Goal: Task Accomplishment & Management: Complete application form

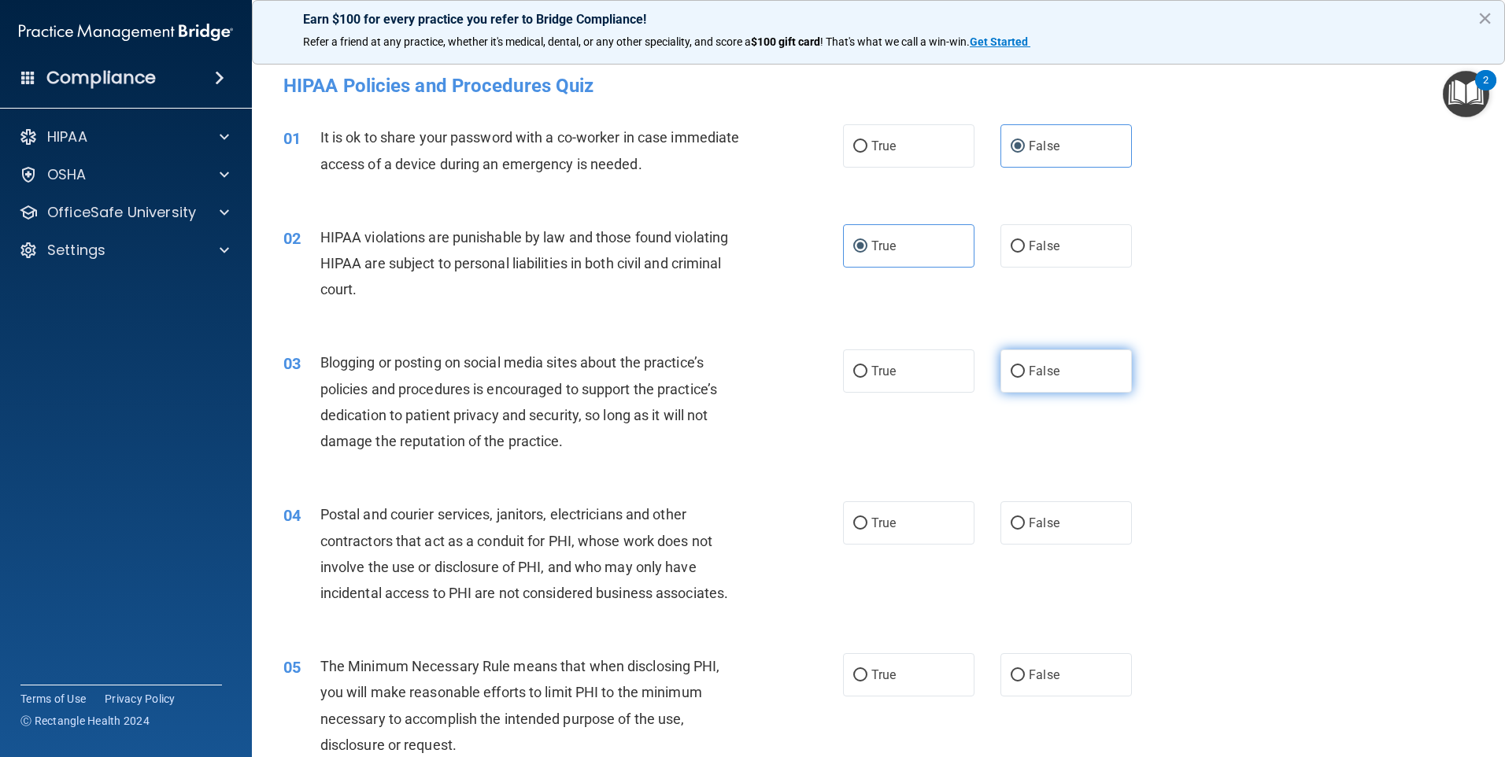
click at [1011, 376] on input "False" at bounding box center [1018, 372] width 14 height 12
radio input "true"
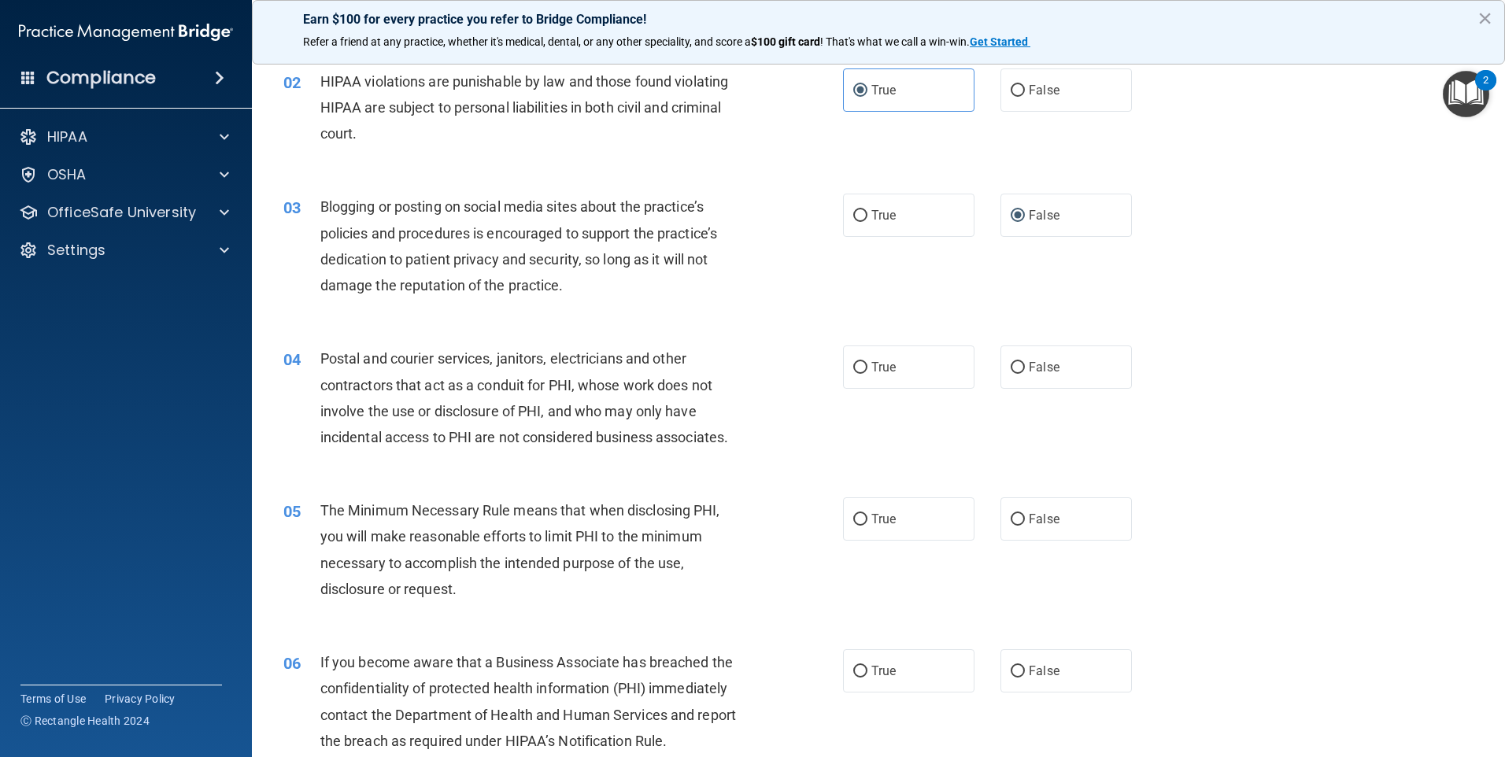
scroll to position [157, 0]
click at [955, 371] on label "True" at bounding box center [908, 365] width 131 height 43
click at [867, 371] on input "True" at bounding box center [860, 366] width 14 height 12
radio input "true"
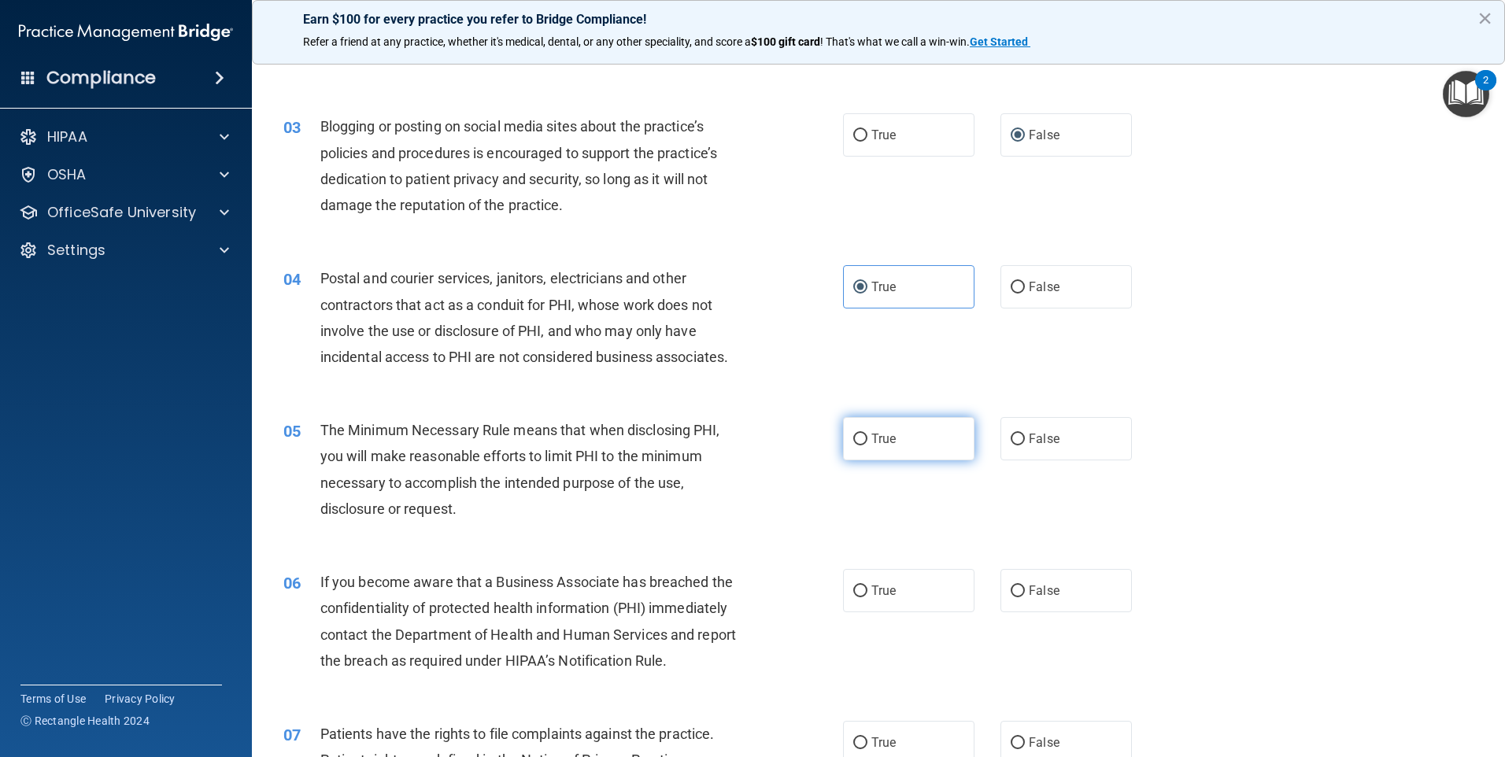
click at [942, 442] on label "True" at bounding box center [908, 438] width 131 height 43
click at [867, 442] on input "True" at bounding box center [860, 440] width 14 height 12
radio input "true"
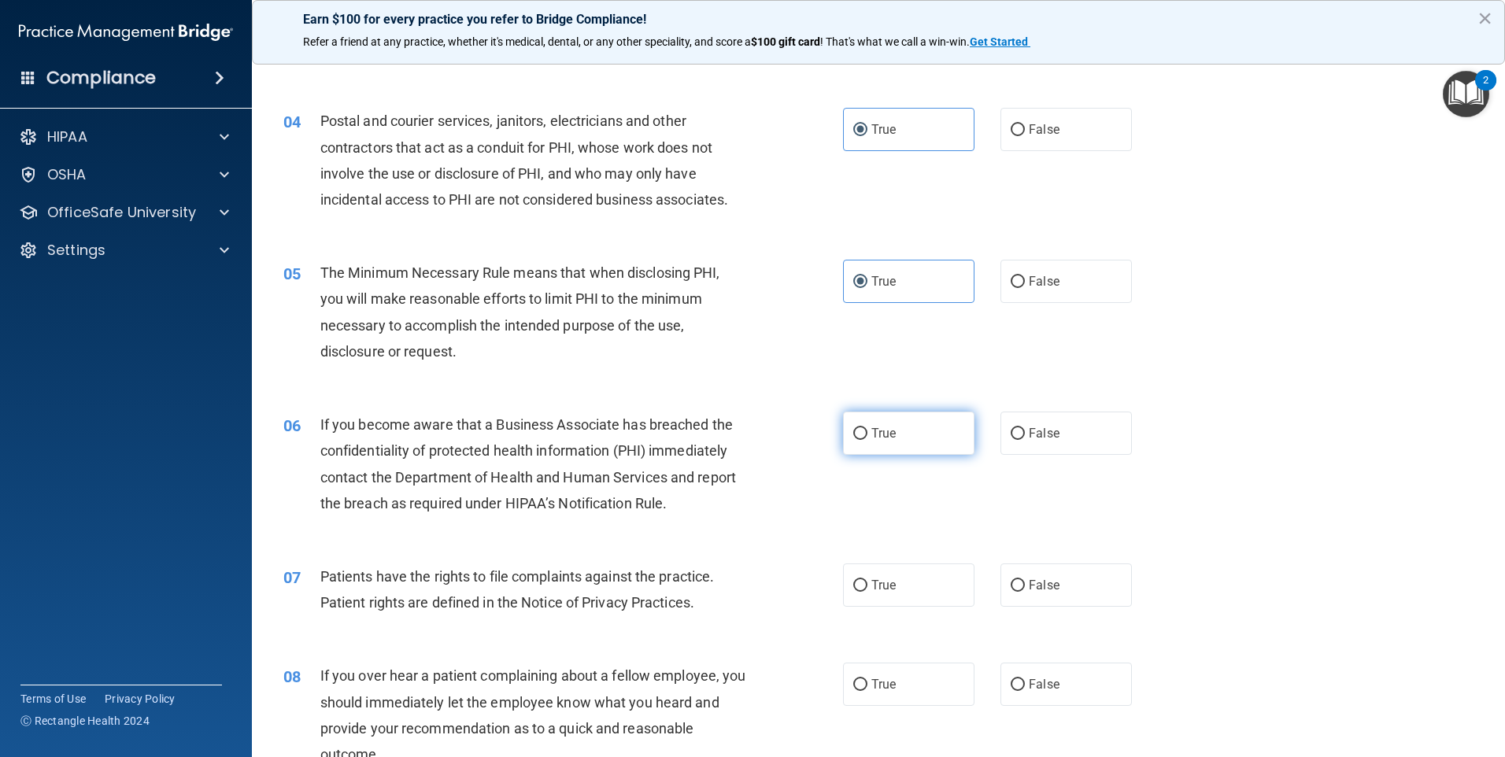
click at [892, 444] on label "True" at bounding box center [908, 433] width 131 height 43
click at [867, 440] on input "True" at bounding box center [860, 434] width 14 height 12
radio input "true"
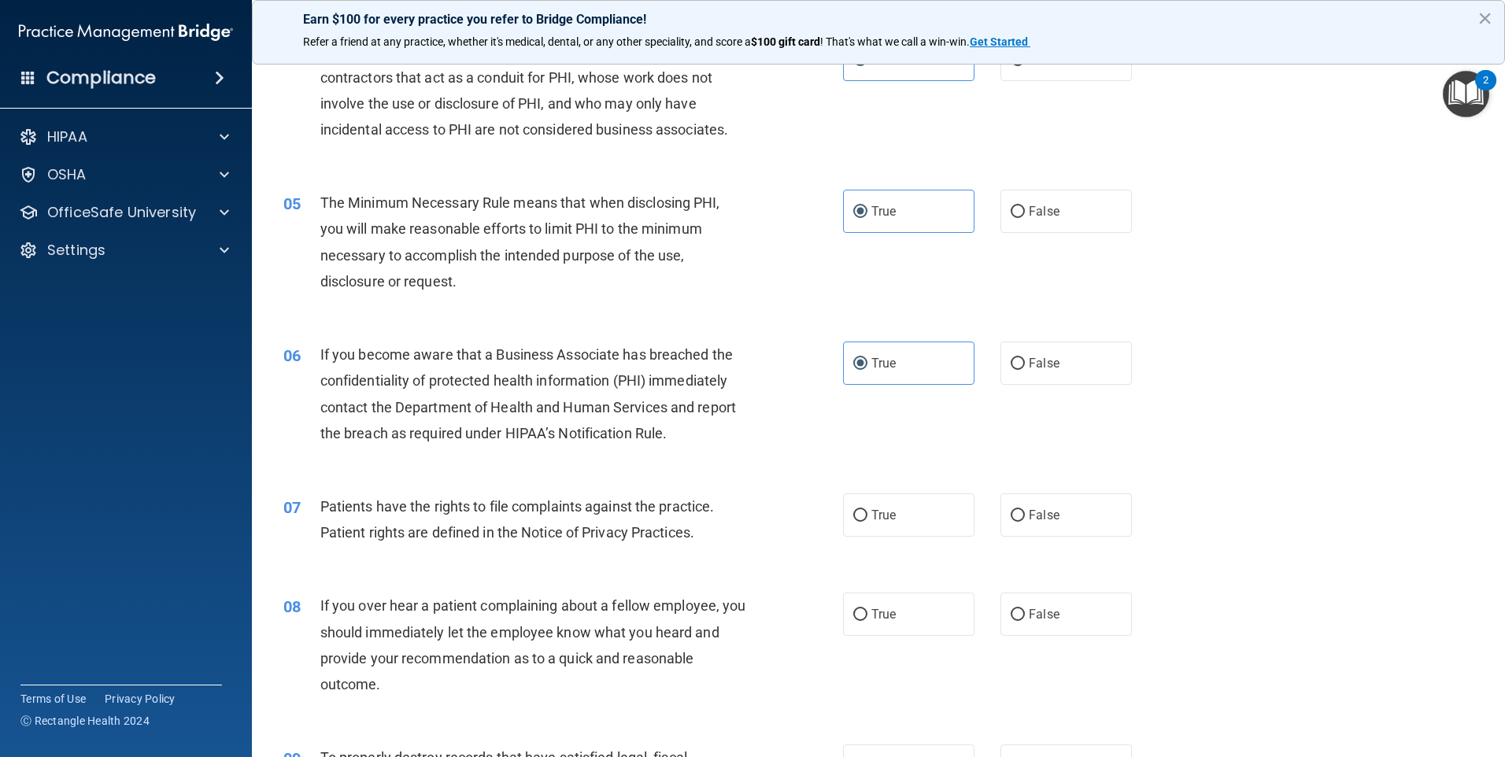
scroll to position [630, 0]
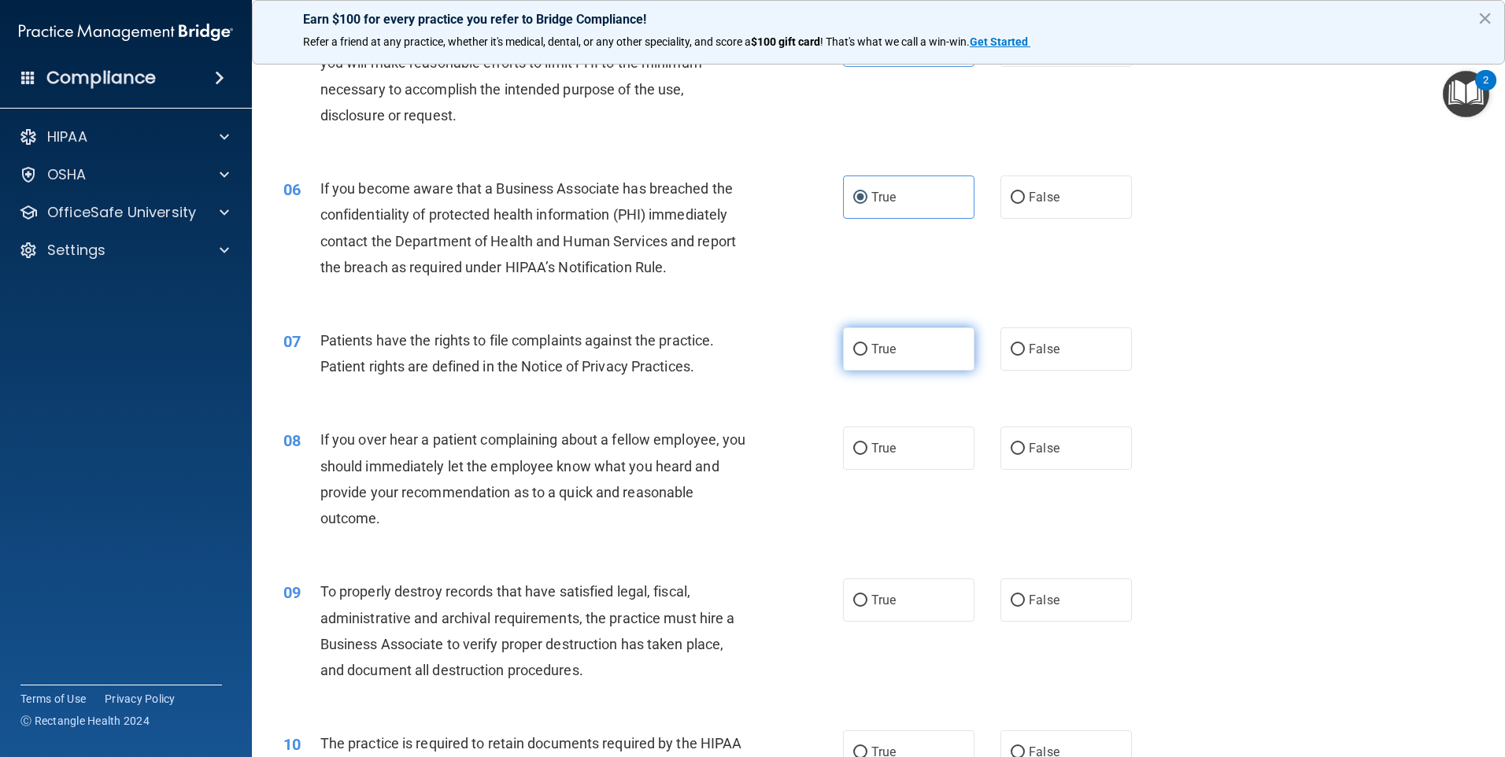
click at [845, 349] on label "True" at bounding box center [908, 348] width 131 height 43
click at [853, 349] on input "True" at bounding box center [860, 350] width 14 height 12
radio input "true"
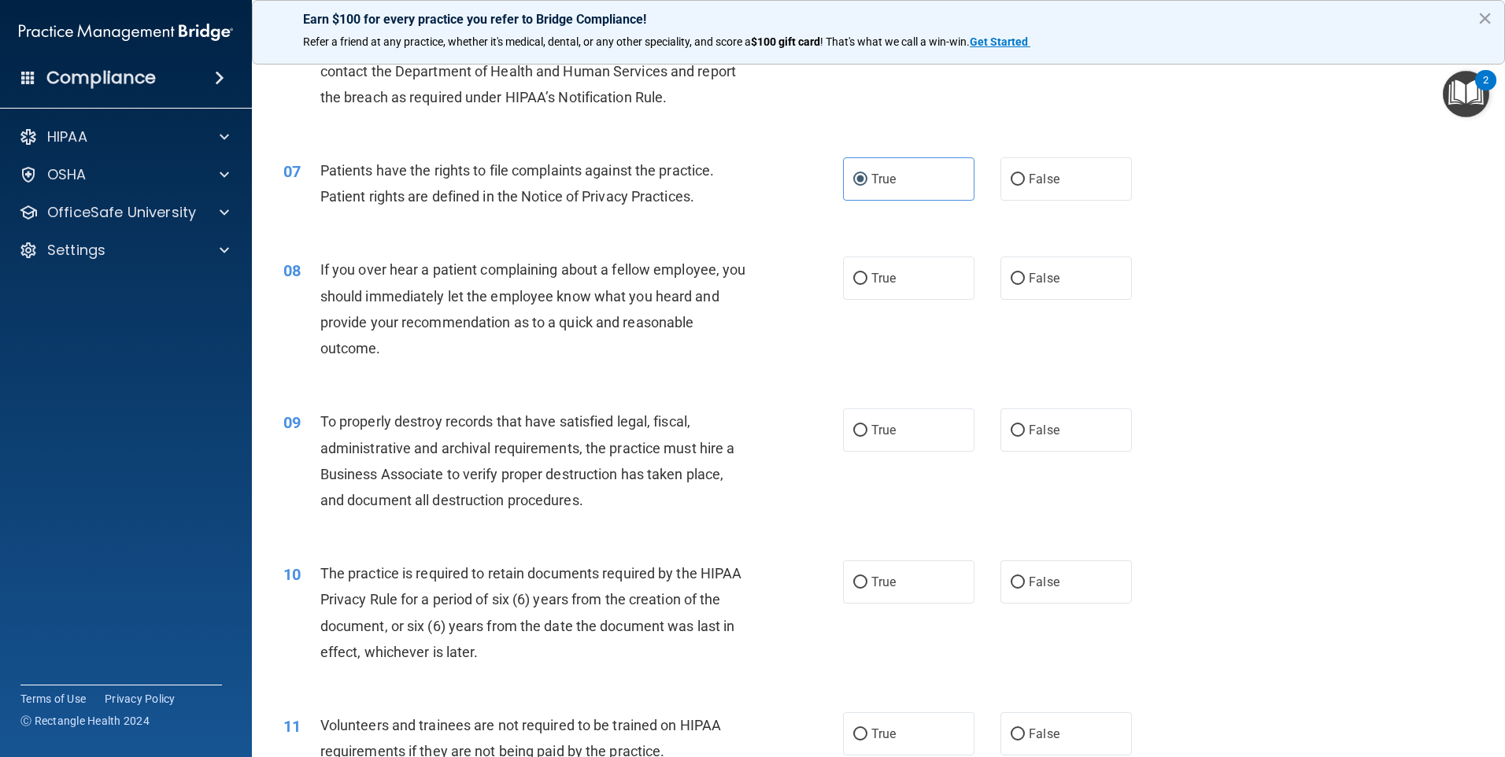
scroll to position [866, 0]
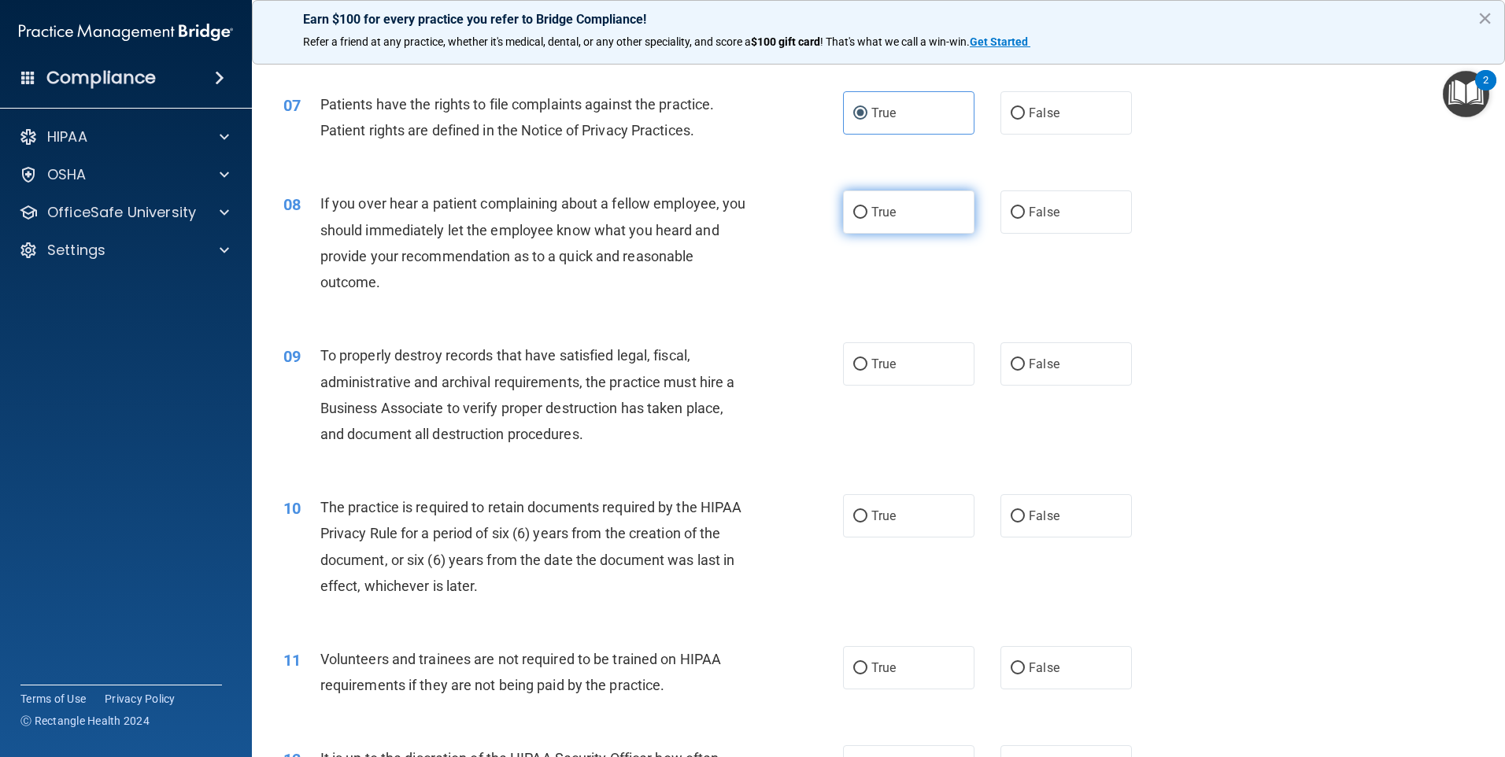
click at [877, 231] on label "True" at bounding box center [908, 211] width 131 height 43
click at [867, 219] on input "True" at bounding box center [860, 213] width 14 height 12
radio input "true"
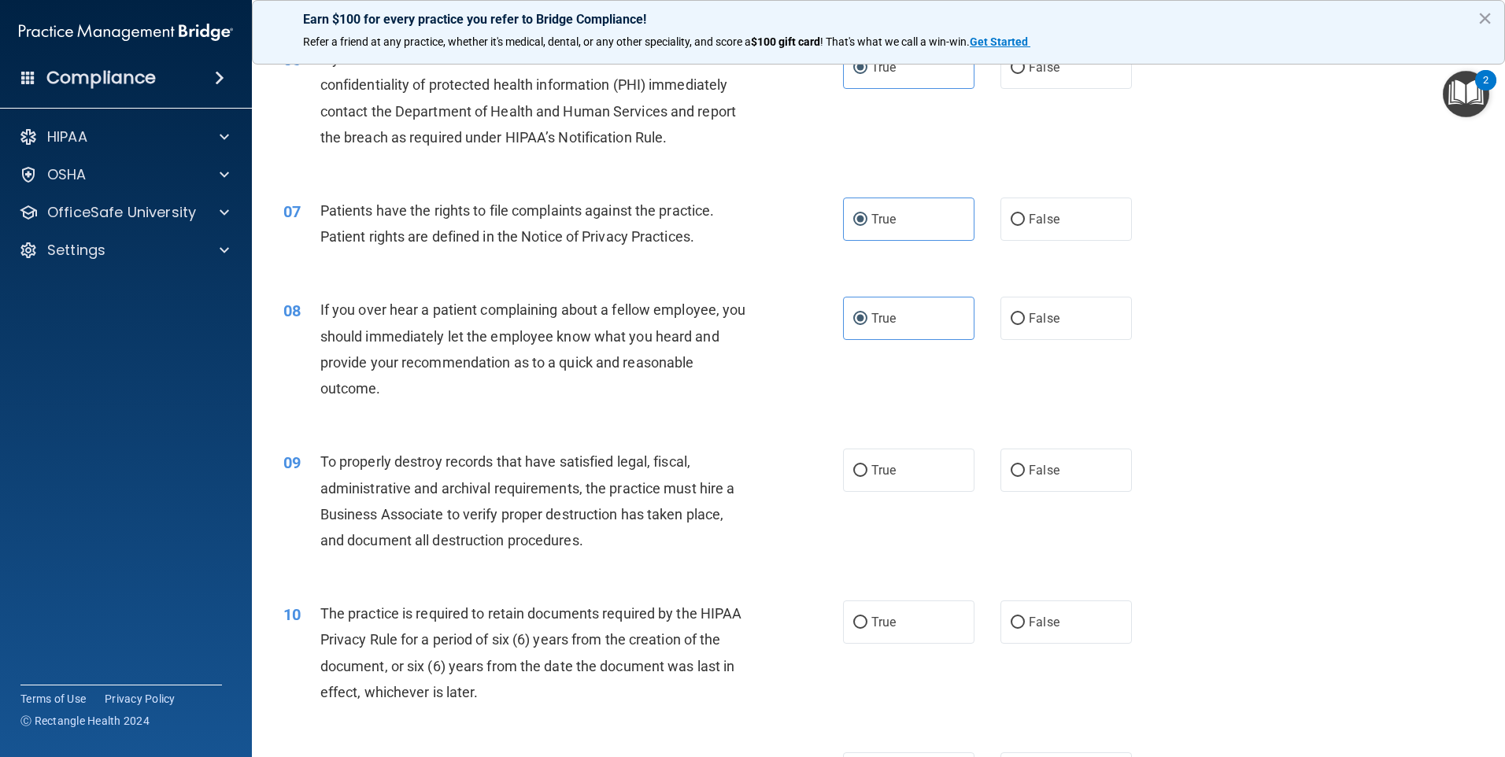
scroll to position [833, 0]
